Goal: Task Accomplishment & Management: Manage account settings

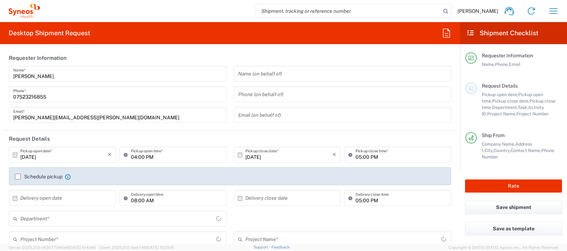
type input "England"
type input "United Kingdom"
type input "8350"
type input "Syneos Health UK Limited"
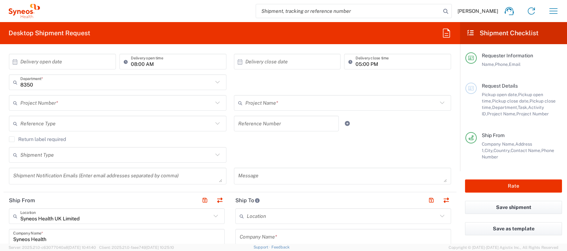
scroll to position [138, 0]
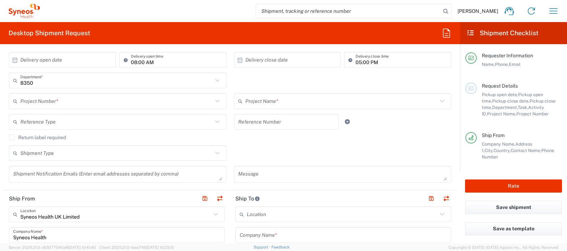
click at [135, 103] on input "text" at bounding box center [116, 101] width 193 height 12
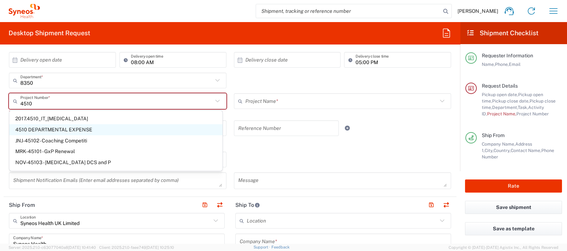
click at [122, 130] on span "4510 DEPARTMENTAL EXPENSE" at bounding box center [115, 129] width 213 height 11
type input "4510 DEPARTMENTAL EXPENSE"
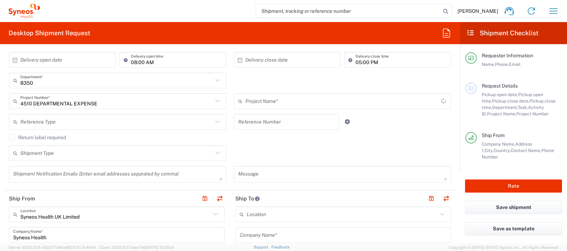
type input "4510 DEPARTMENTAL EXPENSE"
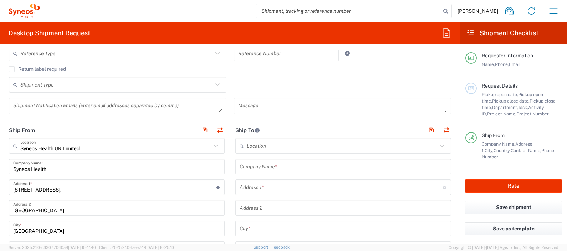
scroll to position [249, 0]
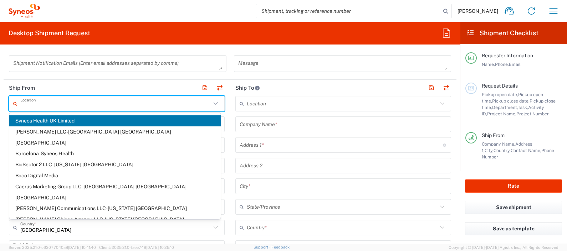
click at [137, 99] on input "text" at bounding box center [115, 104] width 191 height 12
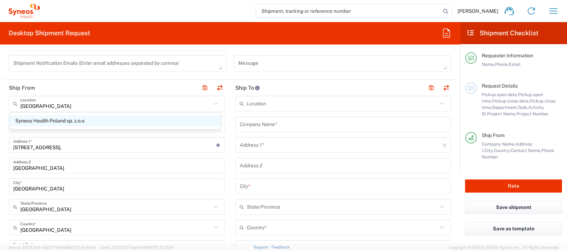
click at [135, 123] on span "Syneos Health Poland sp. z.o.o" at bounding box center [114, 121] width 211 height 11
type input "Syneos Health Poland sp. z.o.o"
type input "171 al. Solidarności"
type input "[GEOGRAPHIC_DATA]"
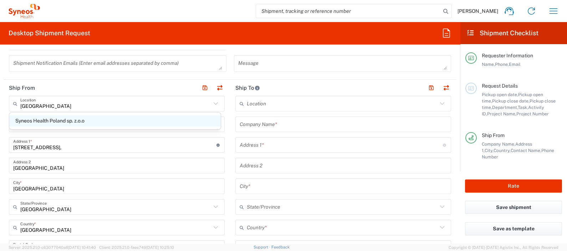
type input "[GEOGRAPHIC_DATA]"
type input "00-877"
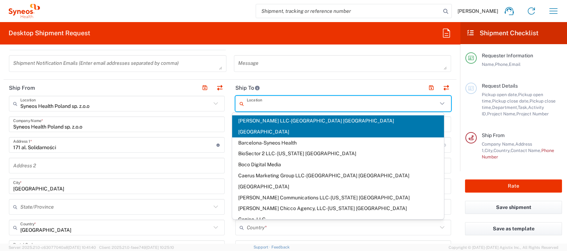
click at [289, 103] on input "text" at bounding box center [342, 104] width 191 height 12
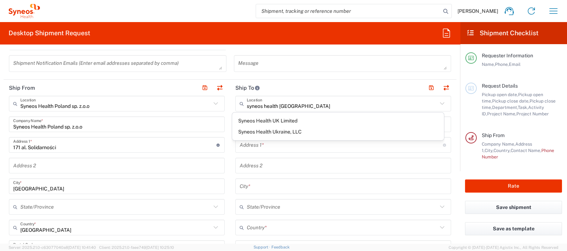
click at [286, 122] on span "Syneos Health UK Limited" at bounding box center [337, 121] width 211 height 11
type input "Syneos Health UK Limited"
type input "1 Pinehurst Road,"
type input "Farnborough Business Park"
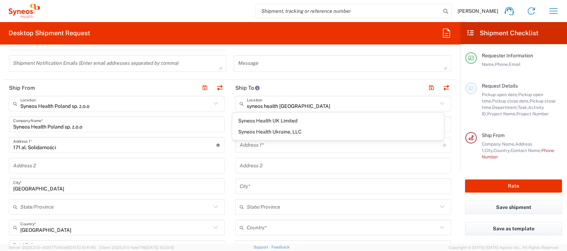
type input "[GEOGRAPHIC_DATA]"
type input "GU14 7BF"
type input "Sender/Shipper"
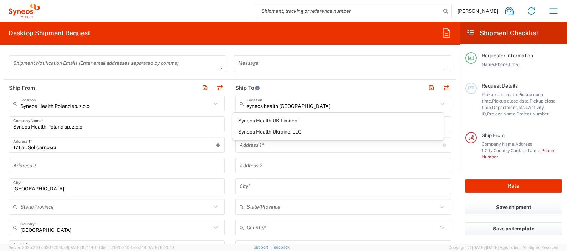
type input "Delivery Duty Paid"
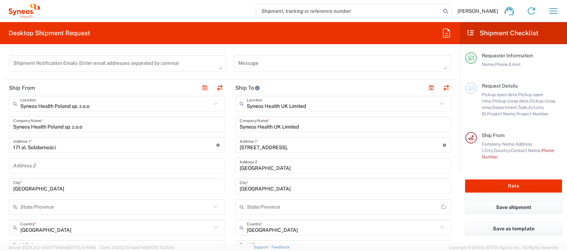
type input "[GEOGRAPHIC_DATA]"
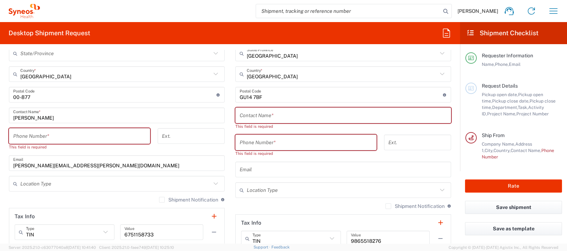
scroll to position [407, 0]
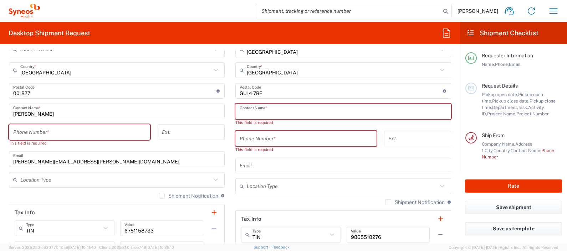
click at [293, 111] on input "text" at bounding box center [343, 112] width 207 height 12
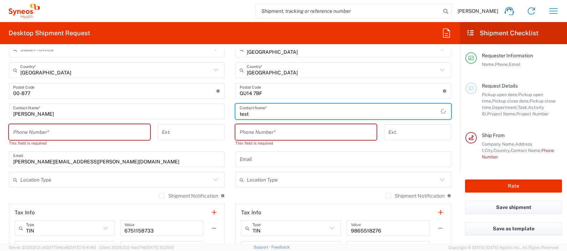
type input "test"
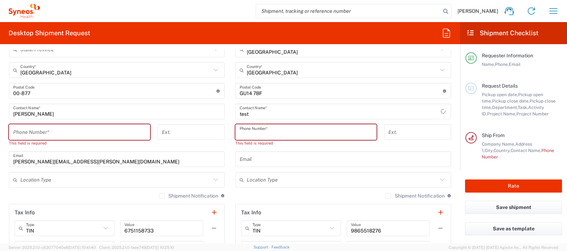
click at [296, 135] on input "tel" at bounding box center [306, 132] width 133 height 12
type input "07968836701"
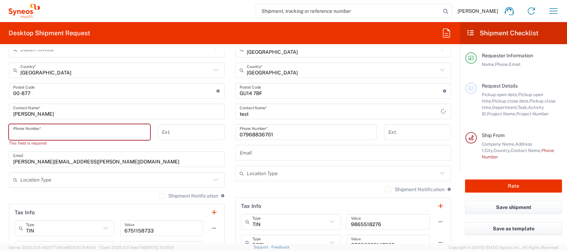
click at [52, 130] on input "tel" at bounding box center [79, 132] width 133 height 12
type input "07968836701"
type input "julieryan24@hotmail.com"
type input "Berkshire"
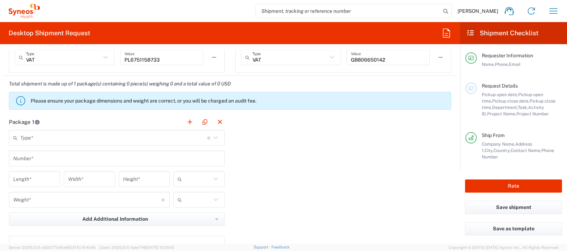
scroll to position [621, 0]
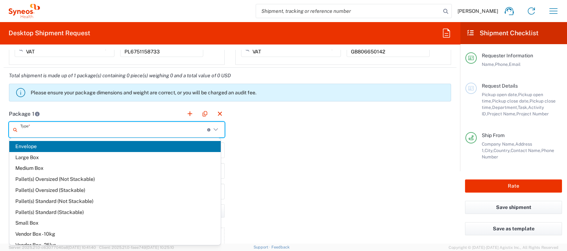
click at [120, 128] on input "text" at bounding box center [113, 130] width 187 height 12
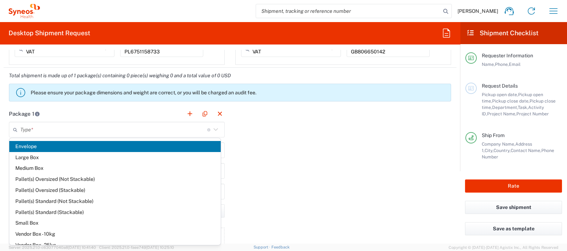
click at [114, 144] on span "Envelope" at bounding box center [114, 146] width 211 height 11
type input "Envelope"
type input "1"
type input "9.5"
type input "12.5"
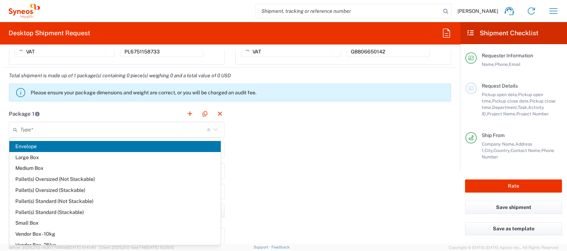
type input "0.25"
type input "in"
type input "0.45"
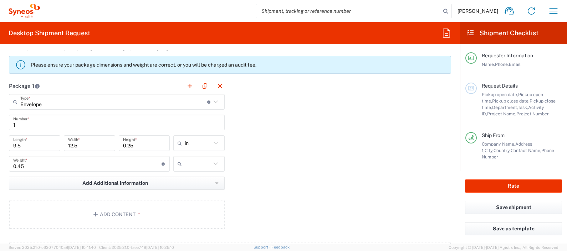
scroll to position [651, 0]
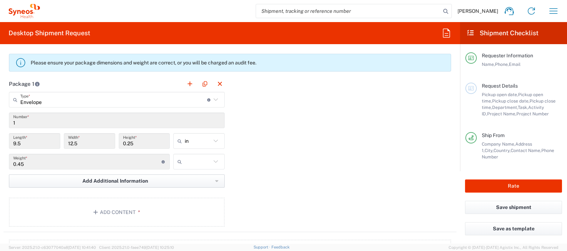
click at [119, 178] on span "Add Additional Information" at bounding box center [115, 181] width 66 height 7
click at [118, 178] on span "Add Additional Information" at bounding box center [115, 181] width 66 height 7
click at [292, 173] on div "Package 1 Envelope Type * Material used to package goods Envelope Large Box Med…" at bounding box center [230, 154] width 453 height 157
click at [109, 206] on button "Add Content *" at bounding box center [117, 212] width 216 height 29
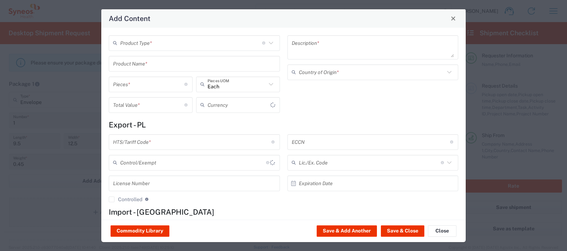
type input "US Dollar"
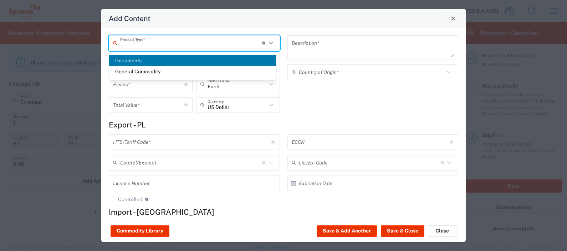
click at [175, 46] on input "text" at bounding box center [191, 43] width 142 height 12
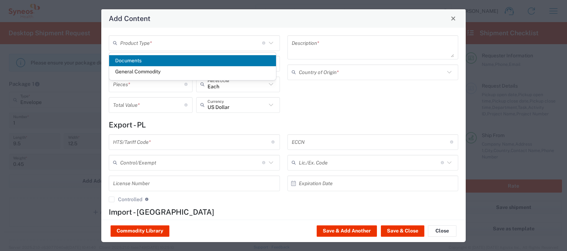
click at [165, 61] on span "Documents" at bounding box center [192, 60] width 167 height 11
type input "Documents"
type input "1"
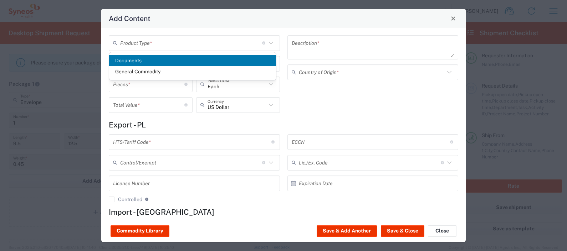
type textarea "Documents"
type input "[GEOGRAPHIC_DATA]"
type input "0000.00.0000"
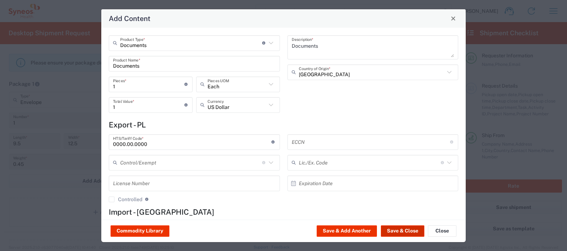
click at [393, 229] on button "Save & Close" at bounding box center [402, 231] width 43 height 11
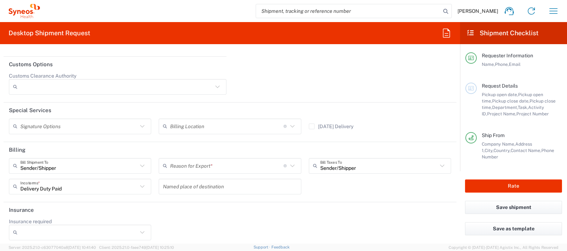
scroll to position [1014, 0]
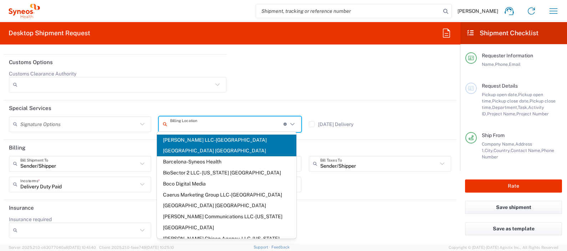
click at [232, 121] on input "text" at bounding box center [226, 124] width 113 height 12
click at [231, 121] on input "text" at bounding box center [226, 124] width 113 height 12
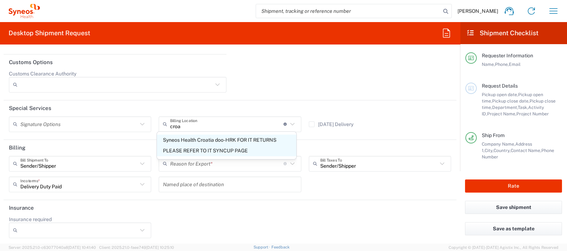
drag, startPoint x: 230, startPoint y: 139, endPoint x: 190, endPoint y: 143, distance: 40.1
click at [190, 143] on span "Syneos Health Croatia doo-HRK FOR IT RETURNS PLEASE REFER TO IT SYNCUP PAGE" at bounding box center [226, 146] width 139 height 22
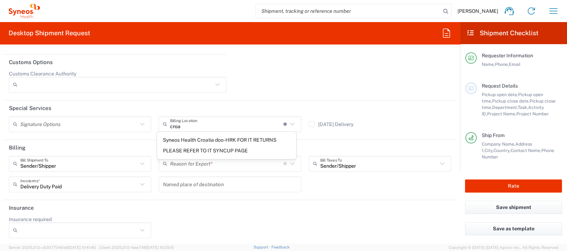
type input "Syneos Health Croatia doo-HRK FOR IT RETURNS PLEASE REFER TO IT SYNCUP PAGE"
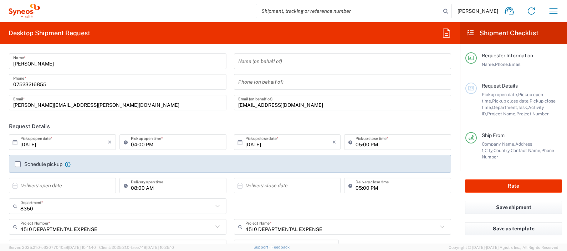
scroll to position [8, 0]
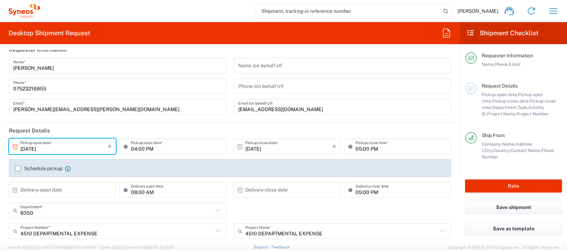
click at [73, 149] on input "10/15/2025" at bounding box center [63, 146] width 87 height 12
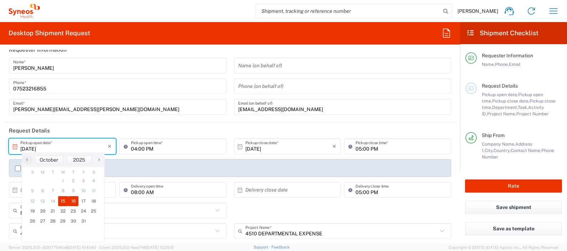
click at [73, 201] on span "16" at bounding box center [73, 201] width 10 height 10
type input "10/16/2025"
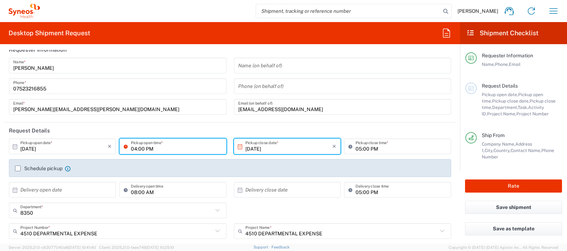
click at [132, 148] on input "04:00 PM" at bounding box center [176, 146] width 91 height 12
type input "08:00 AM"
click at [120, 144] on div "08:00 AM Pickup open time *" at bounding box center [172, 147] width 107 height 16
click at [311, 168] on agx-checkbox-control "Schedule pickup When scheduling a pickup please be sure to meet the following c…" at bounding box center [230, 168] width 430 height 6
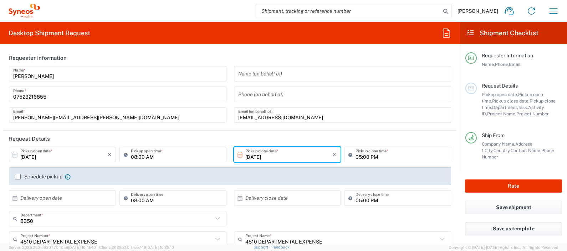
click at [449, 4] on div at bounding box center [354, 11] width 196 height 14
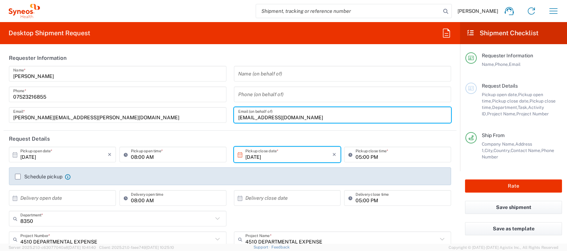
click at [307, 116] on input "julieryan24@hotmail.com" at bounding box center [342, 115] width 209 height 12
drag, startPoint x: 307, startPoint y: 116, endPoint x: 185, endPoint y: 112, distance: 121.6
click at [185, 112] on div "Julie Ryan Name * 07523216855 Phone * julie.ryan@syneoshealth.com Email * Name …" at bounding box center [230, 97] width 450 height 62
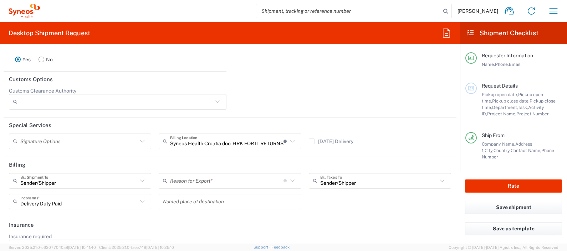
scroll to position [1004, 0]
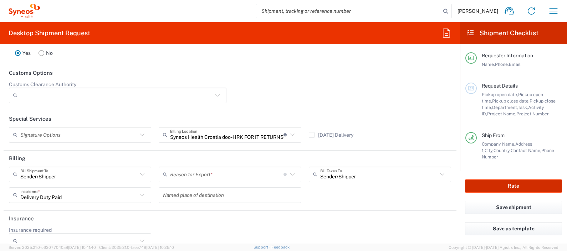
click at [509, 190] on button "Rate" at bounding box center [513, 186] width 97 height 13
type input "8350"
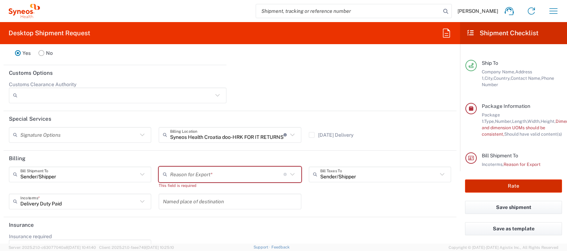
scroll to position [131, 0]
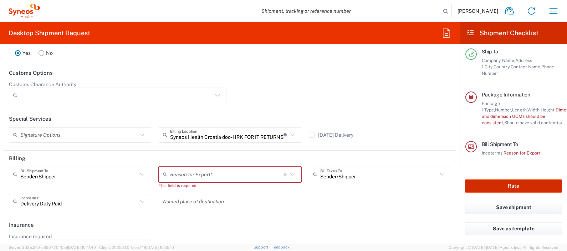
type input "4510 DEPARTMENTAL EXPENSE"
click at [288, 171] on icon at bounding box center [292, 174] width 9 height 9
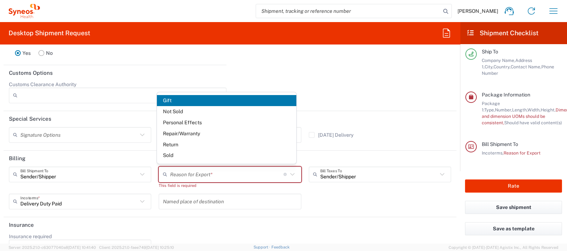
click at [266, 143] on span "Return" at bounding box center [226, 144] width 139 height 11
type input "Return"
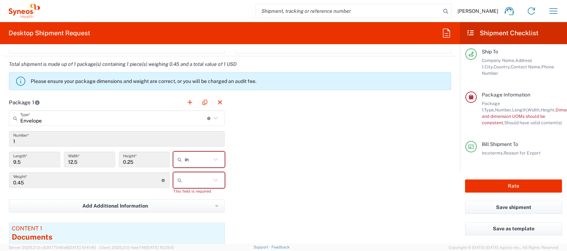
scroll to position [629, 0]
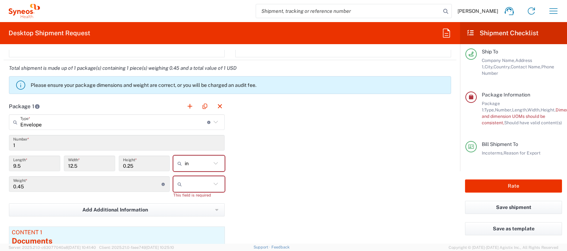
click at [214, 159] on icon at bounding box center [215, 163] width 9 height 9
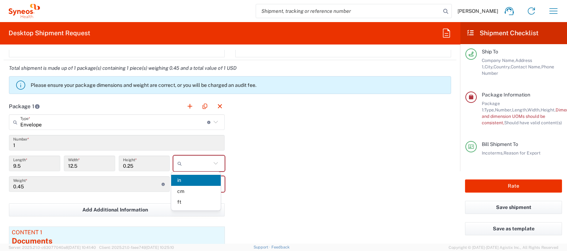
click at [196, 188] on span "cm" at bounding box center [196, 191] width 50 height 11
type input "24.13"
type input "31.75"
type input "0.64"
type input "cm"
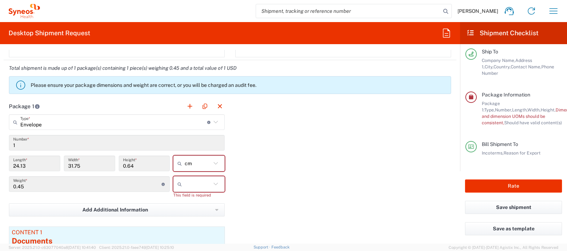
click at [219, 187] on div at bounding box center [198, 184] width 51 height 16
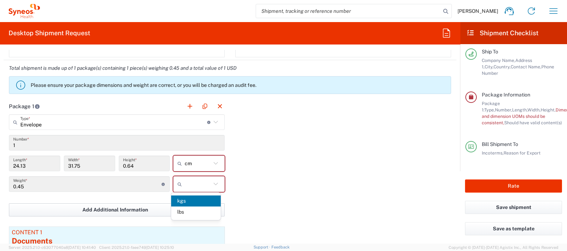
click at [207, 201] on span "kgs" at bounding box center [196, 201] width 50 height 11
type input "kgs"
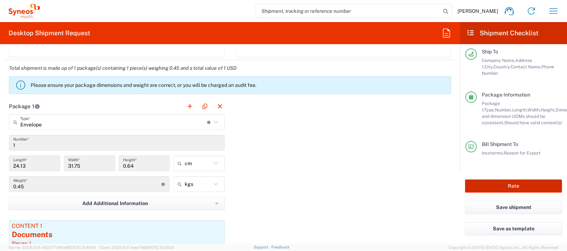
click at [493, 187] on button "Rate" at bounding box center [513, 186] width 97 height 13
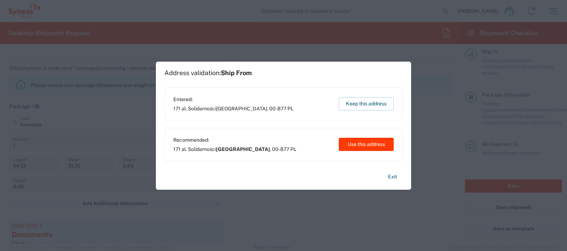
click at [355, 144] on button "Use this address" at bounding box center [366, 144] width 55 height 13
type input "Warszawa"
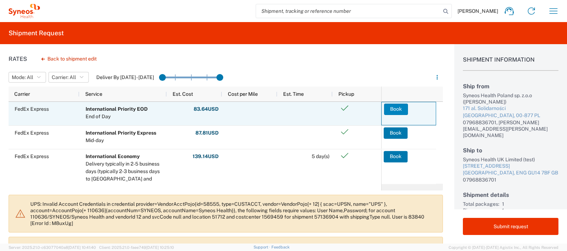
click at [390, 110] on button "Book" at bounding box center [396, 109] width 24 height 11
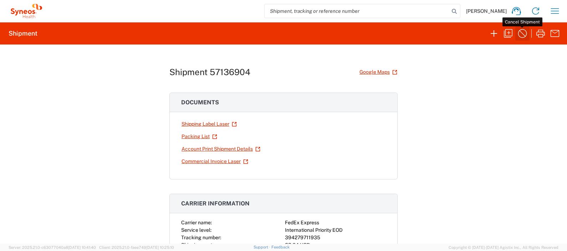
click at [522, 30] on icon "button" at bounding box center [522, 33] width 11 height 11
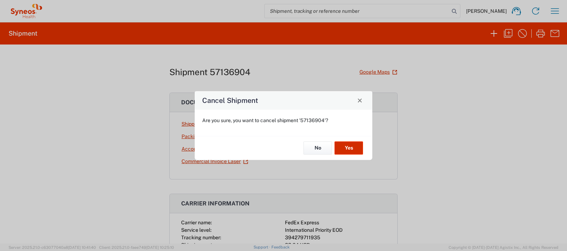
click at [354, 145] on button "Yes" at bounding box center [348, 148] width 29 height 13
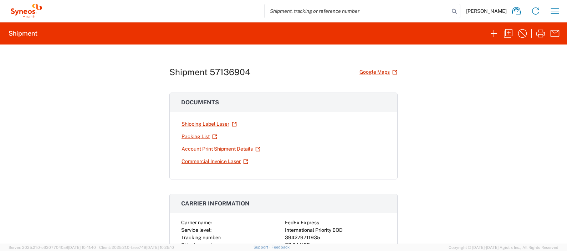
click at [423, 97] on div "Shipment 57136904 Google Maps Documents Shipping Label Laser Packing List Accou…" at bounding box center [283, 144] width 567 height 199
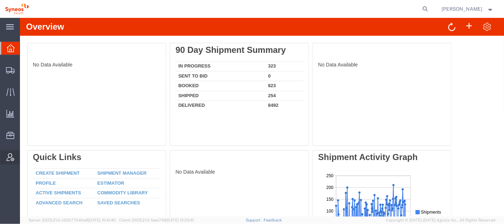
click at [25, 154] on span "Account Admin" at bounding box center [22, 157] width 5 height 14
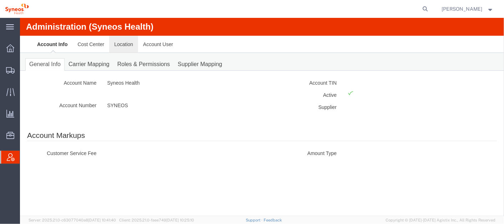
click at [121, 44] on link "Location" at bounding box center [123, 43] width 29 height 17
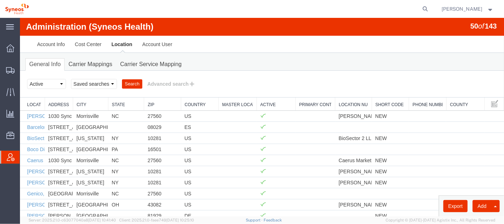
click at [191, 101] on link "Country" at bounding box center [199, 104] width 30 height 6
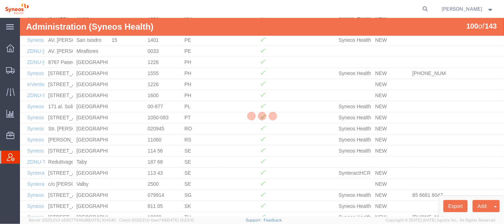
scroll to position [996, 0]
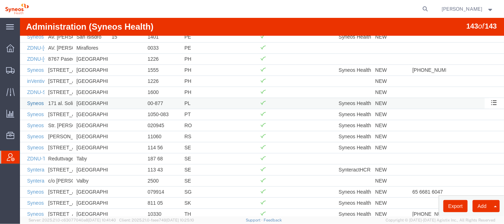
click at [34, 100] on link "Syneos Health Poland sp. z.o.o" at bounding box center [62, 103] width 70 height 6
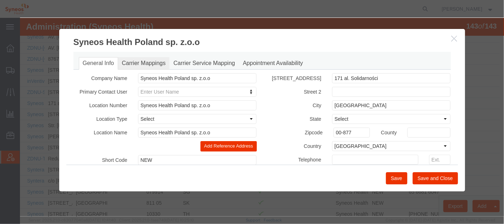
click at [149, 64] on link "Carrier Mappings" at bounding box center [144, 63] width 52 height 12
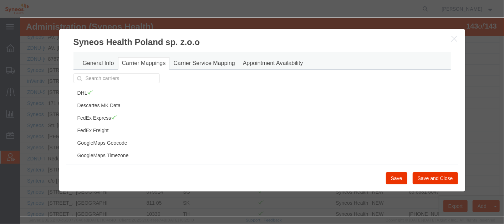
scroll to position [0, 0]
click at [190, 63] on link "Carrier Service Mapping" at bounding box center [204, 63] width 70 height 12
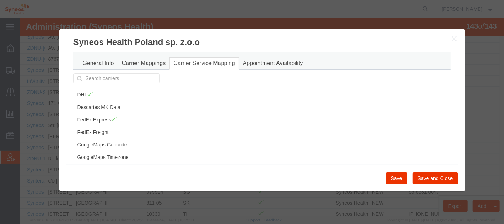
click at [452, 37] on icon "button" at bounding box center [454, 38] width 6 height 6
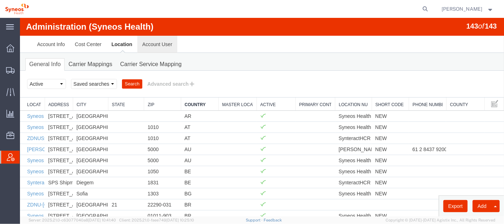
click at [159, 39] on link "Account User" at bounding box center [157, 43] width 40 height 17
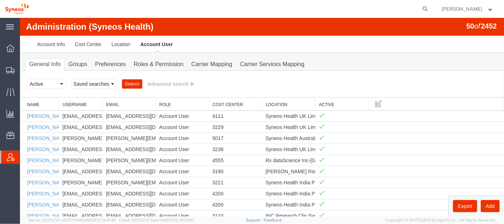
click at [274, 102] on link "Location" at bounding box center [288, 104] width 46 height 6
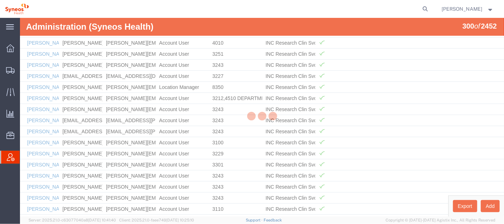
scroll to position [3188, 0]
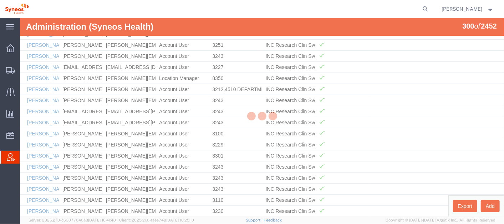
drag, startPoint x: 502, startPoint y: 178, endPoint x: 523, endPoint y: 240, distance: 65.5
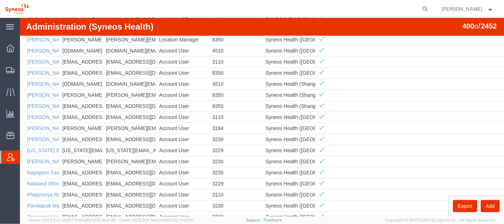
scroll to position [4283, 0]
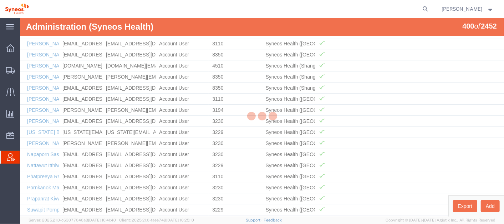
drag, startPoint x: 502, startPoint y: 180, endPoint x: 523, endPoint y: 232, distance: 56.6
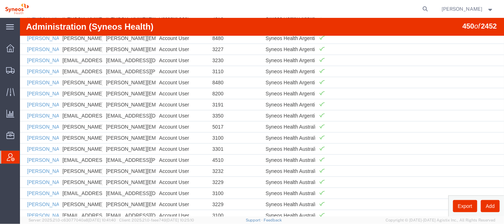
scroll to position [4831, 0]
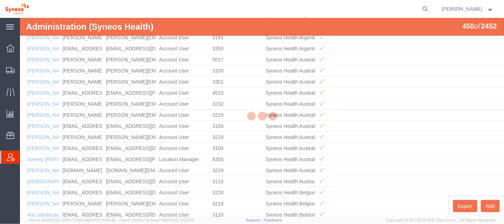
drag, startPoint x: 502, startPoint y: 190, endPoint x: 523, endPoint y: 236, distance: 50.6
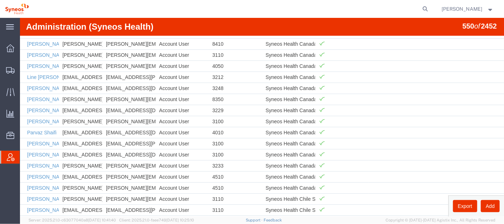
scroll to position [5926, 0]
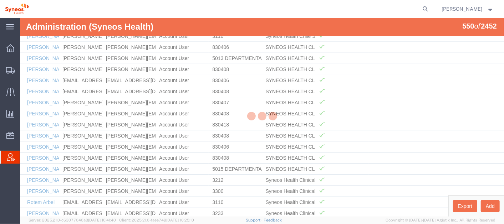
drag, startPoint x: 502, startPoint y: 193, endPoint x: 523, endPoint y: 234, distance: 45.6
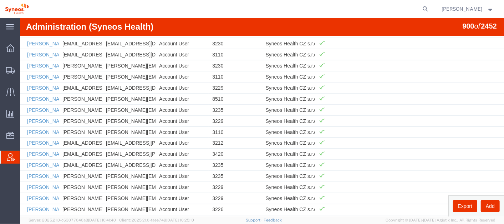
scroll to position [9733, 0]
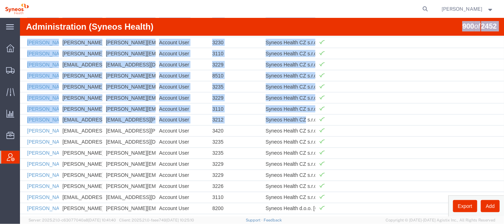
drag, startPoint x: 302, startPoint y: 36, endPoint x: 331, endPoint y: 31, distance: 28.8
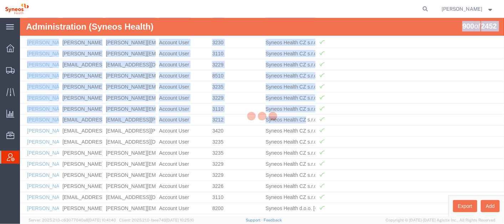
scroll to position [9761, 0]
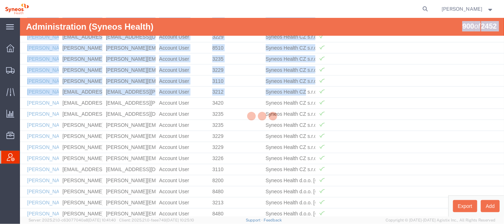
drag, startPoint x: 501, startPoint y: 209, endPoint x: 522, endPoint y: 232, distance: 31.3
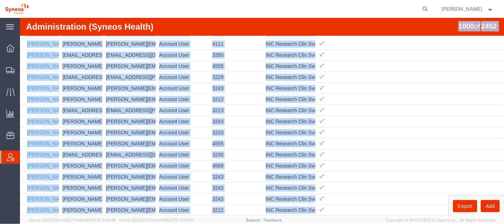
scroll to position [298, 0]
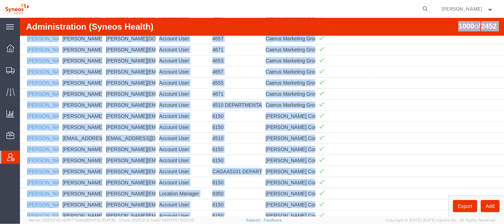
click at [363, 19] on div "Administration (Syneos Health) 1000 of 2452" at bounding box center [262, 26] width 484 height 18
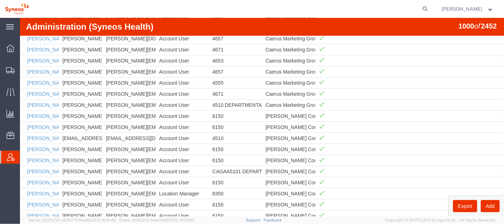
scroll to position [0, 0]
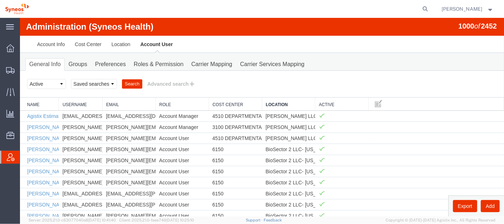
drag, startPoint x: 499, startPoint y: 24, endPoint x: 519, endPoint y: 26, distance: 20.1
click at [172, 81] on button "Advanced search" at bounding box center [171, 83] width 58 height 12
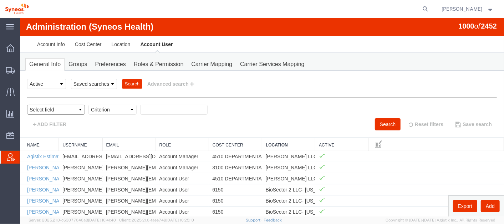
click at [68, 105] on select "Select field Cost Center Email Location Name Role Username" at bounding box center [56, 109] width 58 height 10
select select "personName"
click at [27, 104] on select "Select field Cost Center Email Location Name Role Username" at bounding box center [56, 109] width 58 height 10
click at [116, 111] on select "Criterion contains does not contain is is blank is not blank starts with" at bounding box center [112, 109] width 48 height 10
select select "contains"
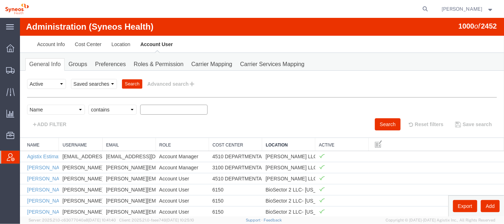
click at [88, 104] on select "Criterion contains does not contain is is blank is not blank starts with" at bounding box center [112, 109] width 48 height 10
type input "marzena"
click at [381, 123] on button "Search" at bounding box center [387, 124] width 26 height 12
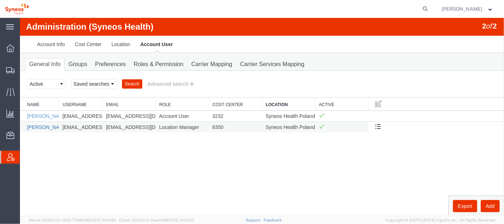
click at [39, 124] on link "[PERSON_NAME]" at bounding box center [47, 127] width 41 height 6
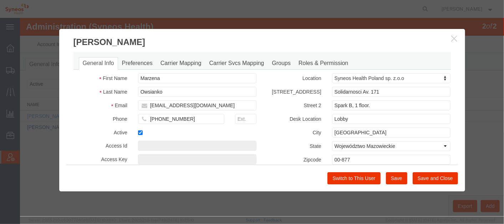
select select "DEPARTMENT"
click at [183, 62] on link "Carrier Mapping" at bounding box center [180, 63] width 49 height 12
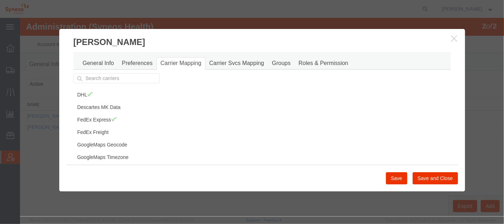
click at [457, 36] on button "button" at bounding box center [454, 38] width 9 height 9
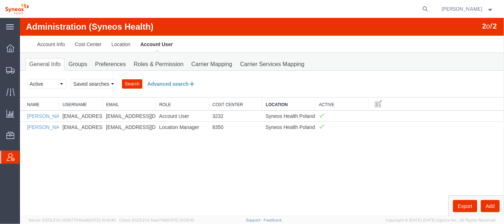
click at [173, 82] on button "Advanced search" at bounding box center [171, 83] width 58 height 12
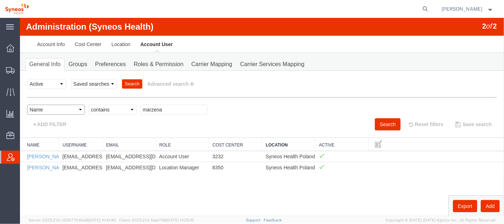
click at [78, 107] on select "Select field Cost Center Email Location Name Role Username" at bounding box center [56, 109] width 58 height 10
click at [121, 41] on link "Location" at bounding box center [120, 43] width 29 height 17
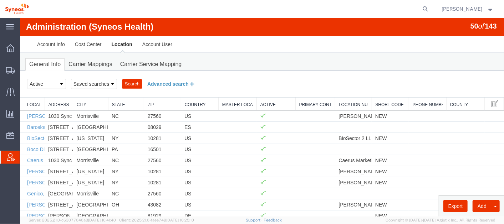
click at [168, 84] on button "Advanced search" at bounding box center [171, 83] width 58 height 12
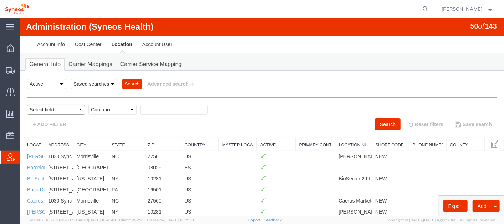
click at [76, 107] on select "Select field Address [GEOGRAPHIC_DATA] Location Name Location Num Master Locati…" at bounding box center [56, 109] width 58 height 10
select select "country"
click at [27, 104] on select "Select field Address [GEOGRAPHIC_DATA] Location Name Location Num Master Locati…" at bounding box center [56, 109] width 58 height 10
select select
click at [131, 105] on select "Criterion in not in" at bounding box center [112, 109] width 48 height 10
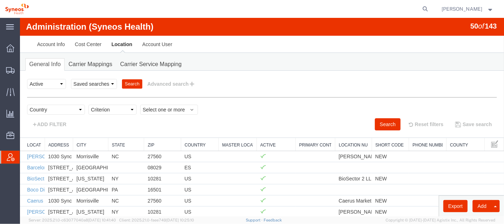
select select "in"
click at [88, 104] on select "Criterion in not in" at bounding box center [112, 109] width 48 height 10
click at [187, 106] on span "Select one or more" at bounding box center [168, 109] width 53 height 7
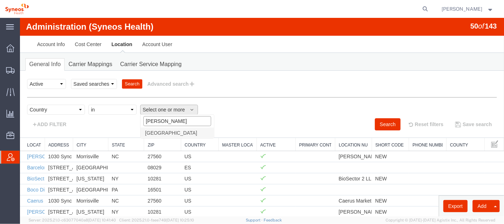
type input "[GEOGRAPHIC_DATA]"
click at [155, 132] on span "[GEOGRAPHIC_DATA]" at bounding box center [171, 132] width 52 height 6
select select "PL"
click at [383, 125] on button "Search" at bounding box center [387, 124] width 26 height 12
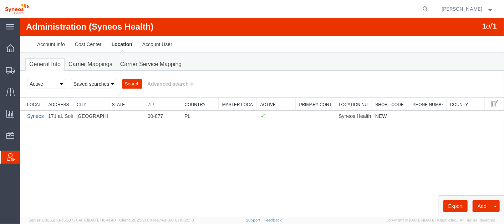
click at [39, 114] on link "Syneos Health Poland sp. z.o.o" at bounding box center [62, 116] width 70 height 6
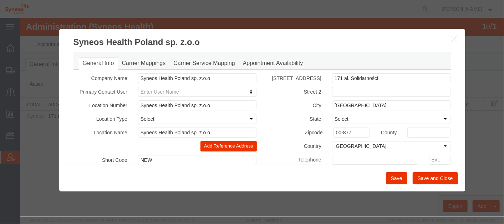
click at [456, 36] on icon "button" at bounding box center [454, 38] width 6 height 6
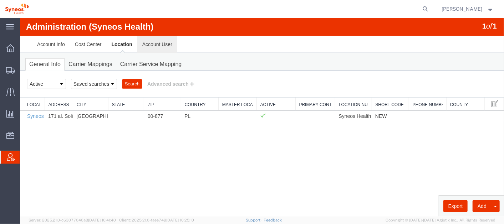
click at [157, 41] on link "Account User" at bounding box center [157, 43] width 40 height 17
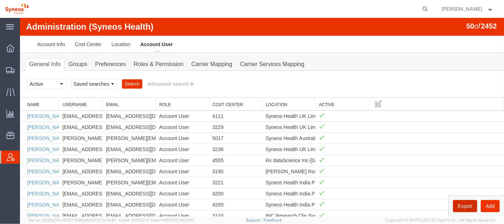
click at [461, 204] on button "Export" at bounding box center [464, 205] width 24 height 12
click at [171, 80] on button "Advanced search" at bounding box center [171, 83] width 58 height 12
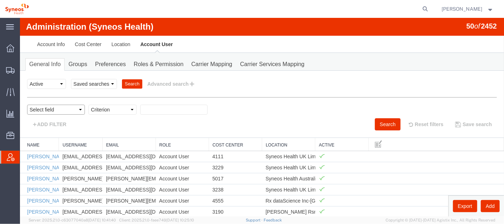
click at [71, 107] on select "Select field Cost Center Email Location Name Role Username" at bounding box center [56, 109] width 58 height 10
click at [164, 43] on link "Account User" at bounding box center [156, 43] width 42 height 17
click at [169, 84] on button "Advanced search" at bounding box center [171, 83] width 58 height 12
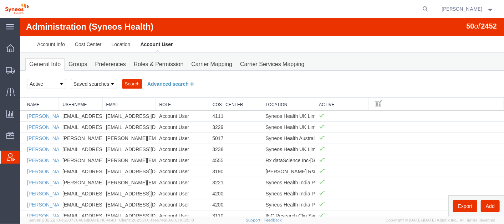
click at [168, 80] on button "Advanced search" at bounding box center [171, 83] width 58 height 12
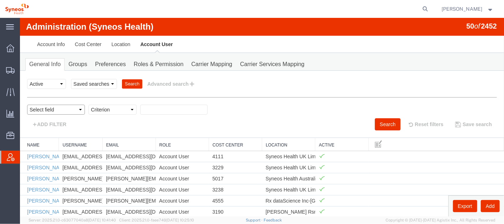
click at [70, 108] on select "Select field Cost Center Email Location Name Role Username" at bounding box center [56, 109] width 58 height 10
select select "email"
click at [27, 104] on select "Select field Cost Center Email Location Name Role Username" at bounding box center [56, 109] width 58 height 10
click at [125, 111] on select "Criterion contains does not contain is is blank is not blank starts with" at bounding box center [112, 109] width 48 height 10
select select "is"
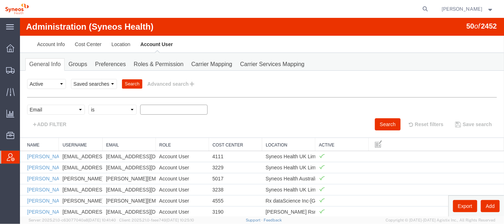
click at [88, 104] on select "Criterion contains does not contain is is blank is not blank starts with" at bounding box center [112, 109] width 48 height 10
paste input "[EMAIL_ADDRESS][PERSON_NAME][DOMAIN_NAME]"
type input "[EMAIL_ADDRESS][PERSON_NAME][DOMAIN_NAME]"
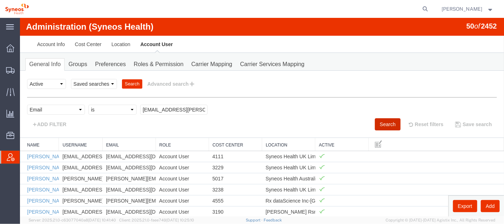
click at [388, 122] on button "Search" at bounding box center [387, 124] width 26 height 12
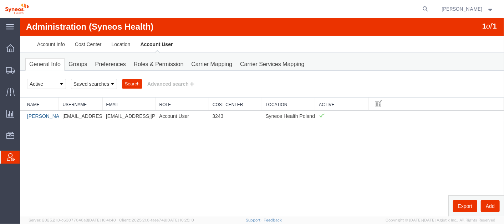
click at [46, 114] on link "[PERSON_NAME]" at bounding box center [47, 116] width 41 height 6
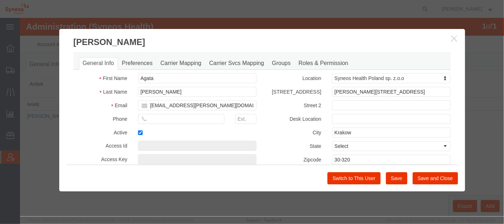
select select "DEPARTMENT"
click at [221, 58] on link "Carrier Svcs Mapping" at bounding box center [236, 63] width 63 height 12
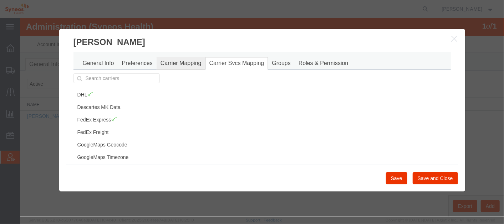
click at [185, 61] on link "Carrier Mapping" at bounding box center [180, 63] width 49 height 12
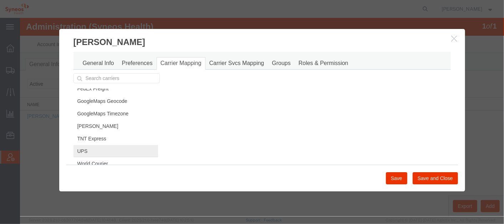
click at [123, 150] on link "UPS" at bounding box center [115, 150] width 84 height 12
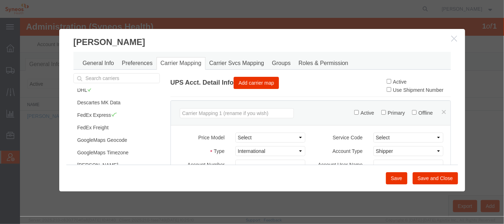
scroll to position [0, 0]
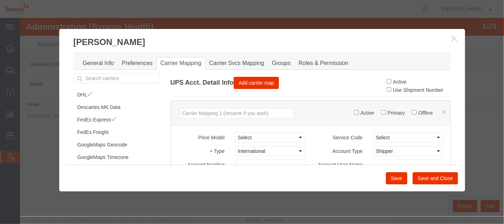
click at [456, 35] on icon "button" at bounding box center [454, 38] width 6 height 6
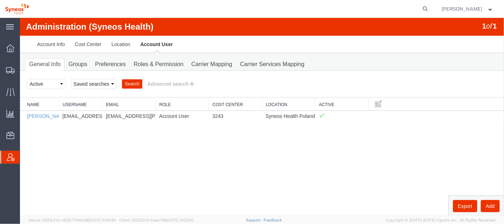
click at [190, 157] on div "Administration (Syneos Health) 1 of 1 Account Info Cost Center Location Account…" at bounding box center [262, 116] width 484 height 198
click at [142, 146] on div "Administration (Syneos Health) 1 of 1 Account Info Cost Center Location Account…" at bounding box center [262, 116] width 484 height 198
